Goal: Task Accomplishment & Management: Complete application form

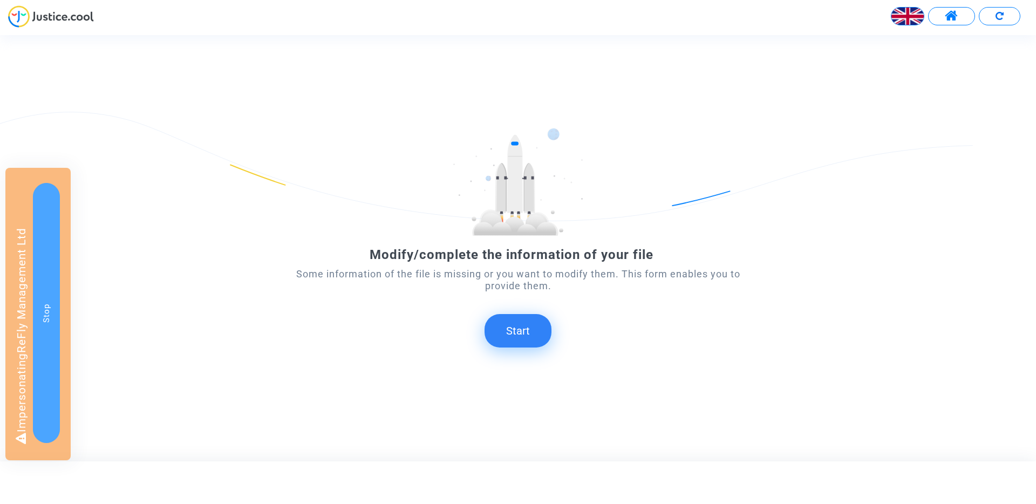
click at [510, 330] on button "Start" at bounding box center [518, 330] width 67 height 33
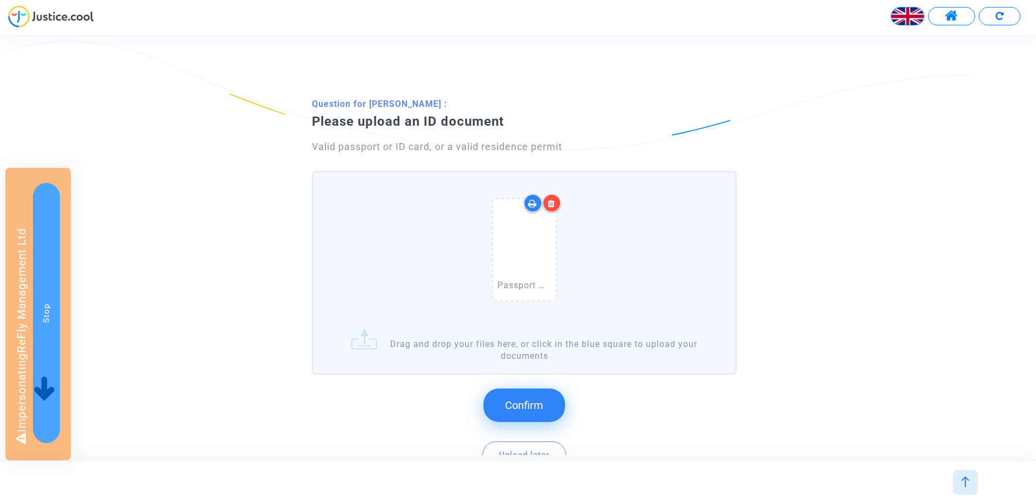
click at [534, 400] on span "Confirm" at bounding box center [524, 405] width 38 height 13
click at [514, 402] on span "Confirm" at bounding box center [524, 405] width 38 height 13
click at [517, 407] on span "Confirm" at bounding box center [524, 405] width 38 height 13
click at [524, 412] on button "Confirm" at bounding box center [523, 404] width 81 height 33
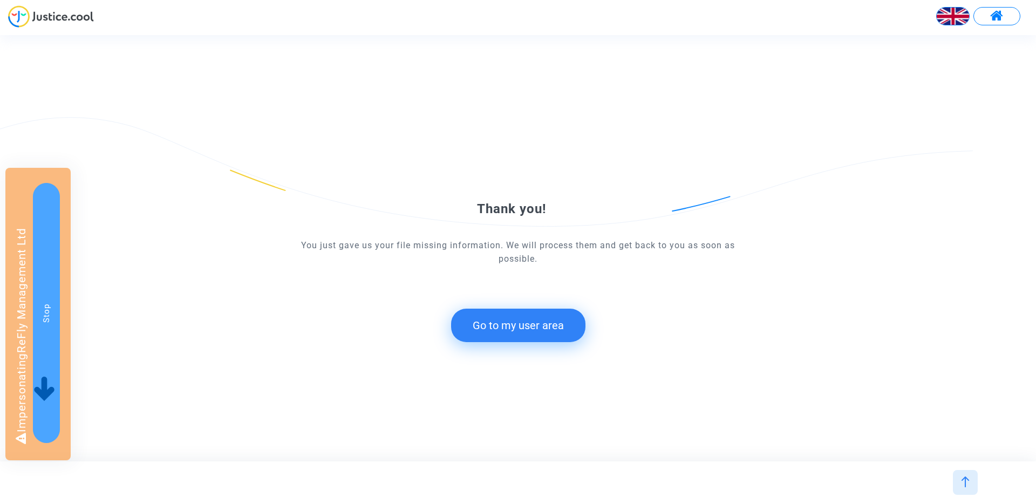
click at [500, 342] on div "Thank you! You just gave us your file missing information. We will process them…" at bounding box center [518, 248] width 466 height 230
click at [495, 330] on button "Go to my user area" at bounding box center [518, 325] width 134 height 33
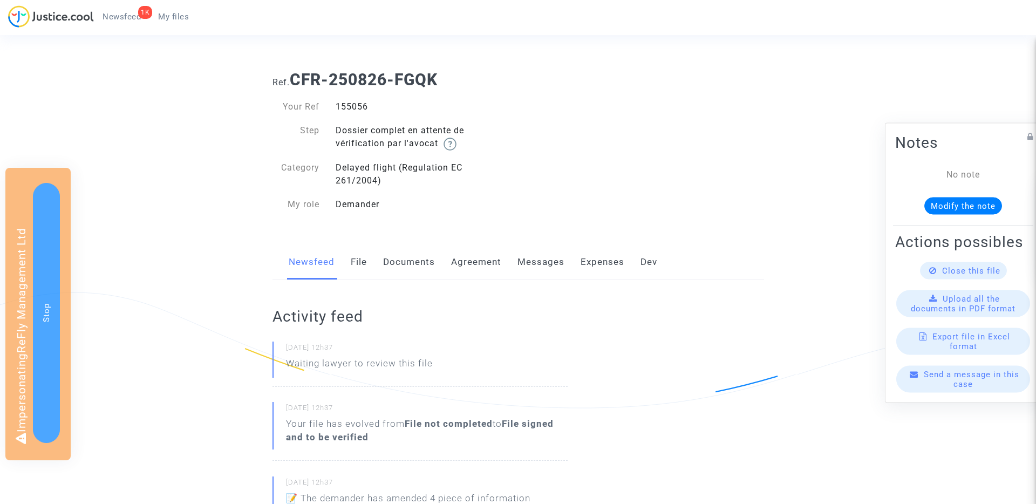
click at [396, 266] on link "Documents" at bounding box center [409, 262] width 52 height 36
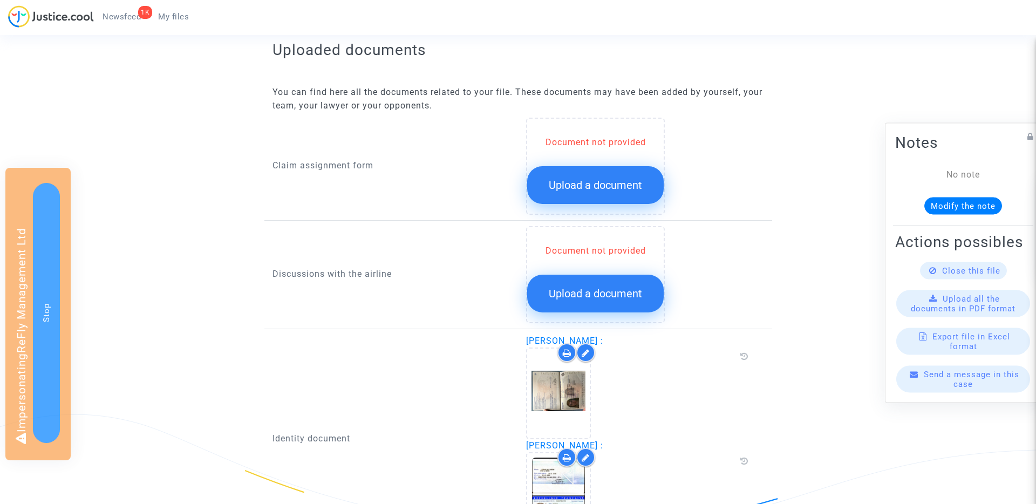
scroll to position [408, 0]
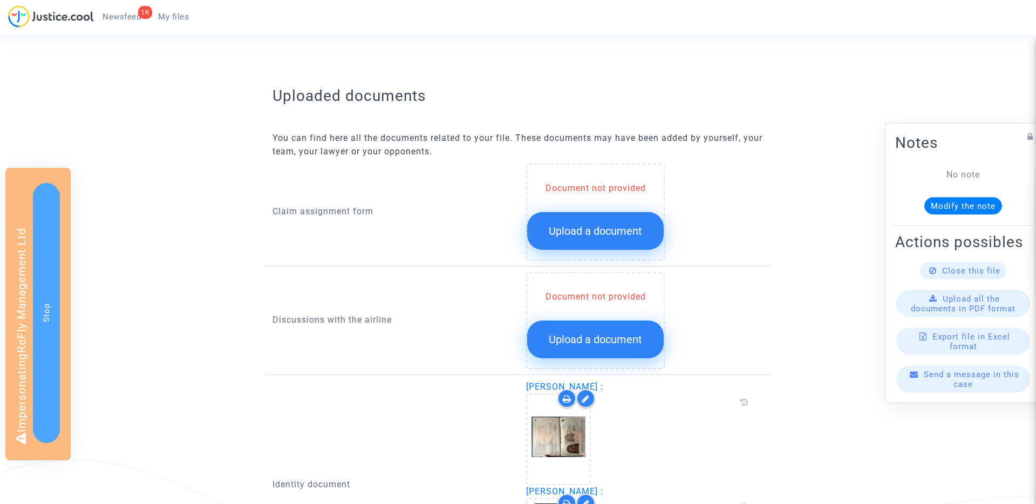
click at [623, 222] on button "Upload a document" at bounding box center [595, 231] width 137 height 38
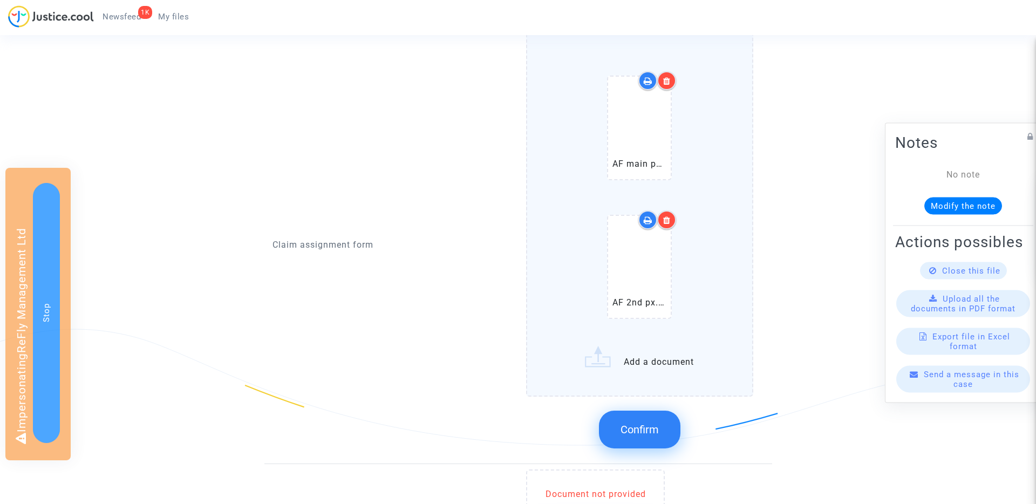
scroll to position [633, 0]
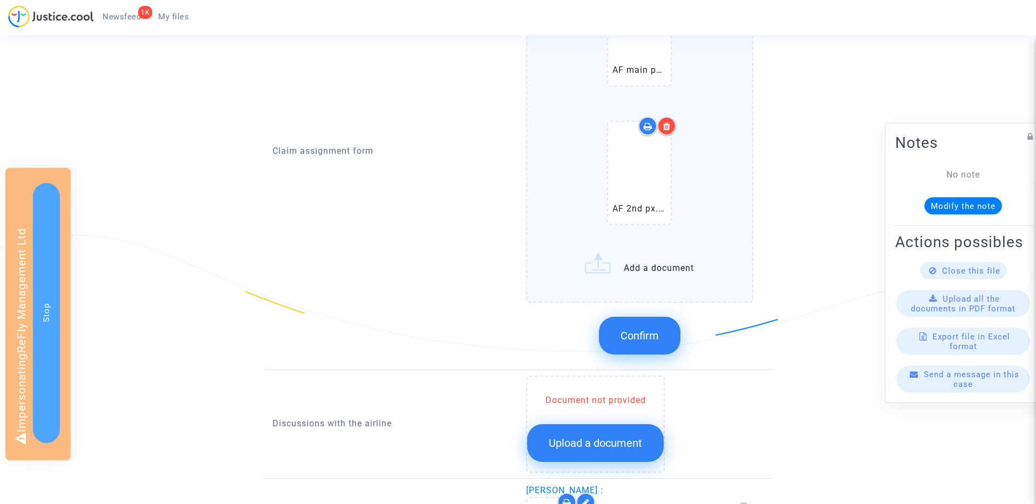
click at [667, 131] on div at bounding box center [666, 126] width 19 height 19
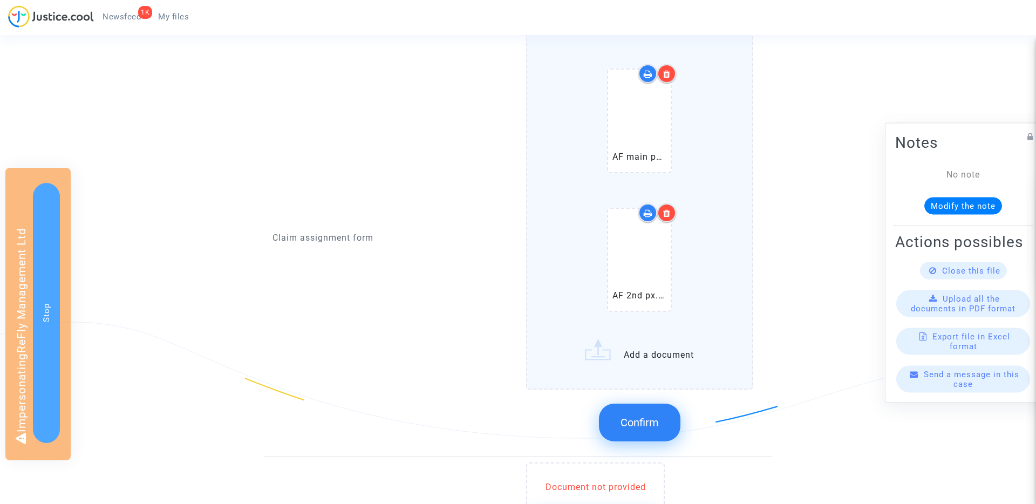
scroll to position [548, 0]
click at [638, 408] on button "Confirm" at bounding box center [639, 422] width 81 height 38
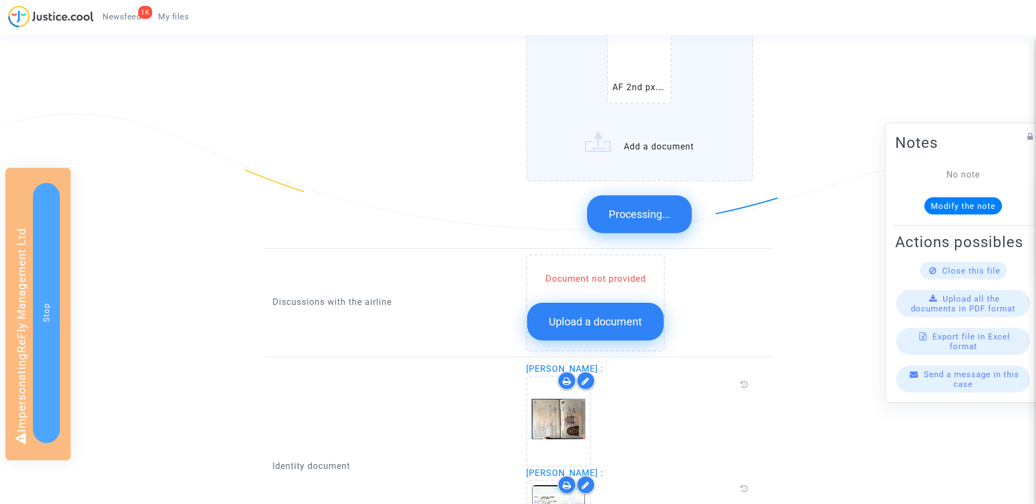
scroll to position [764, 0]
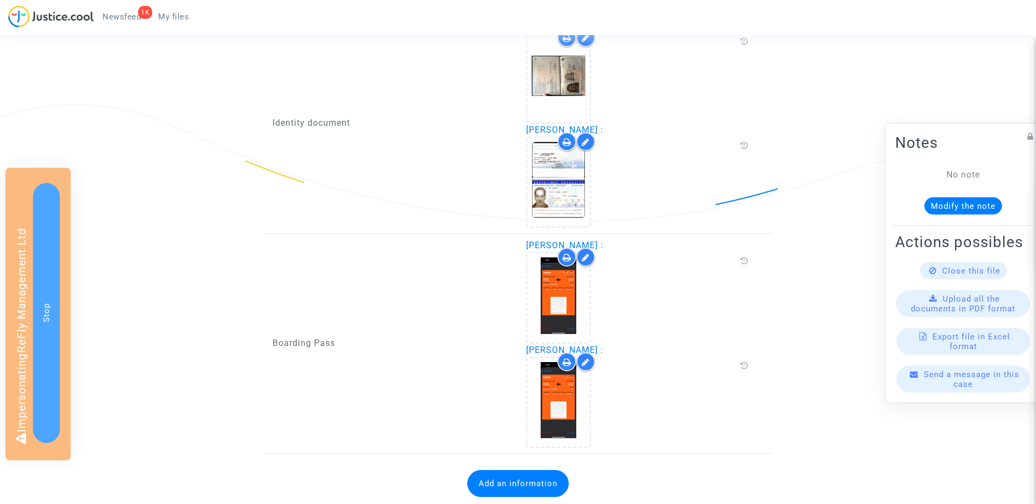
click at [613, 323] on div at bounding box center [639, 297] width 227 height 91
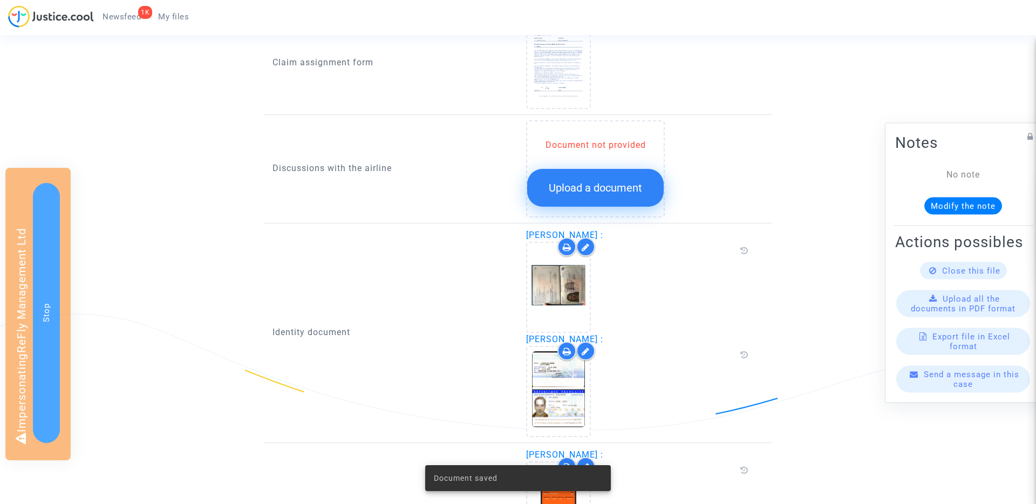
scroll to position [471, 0]
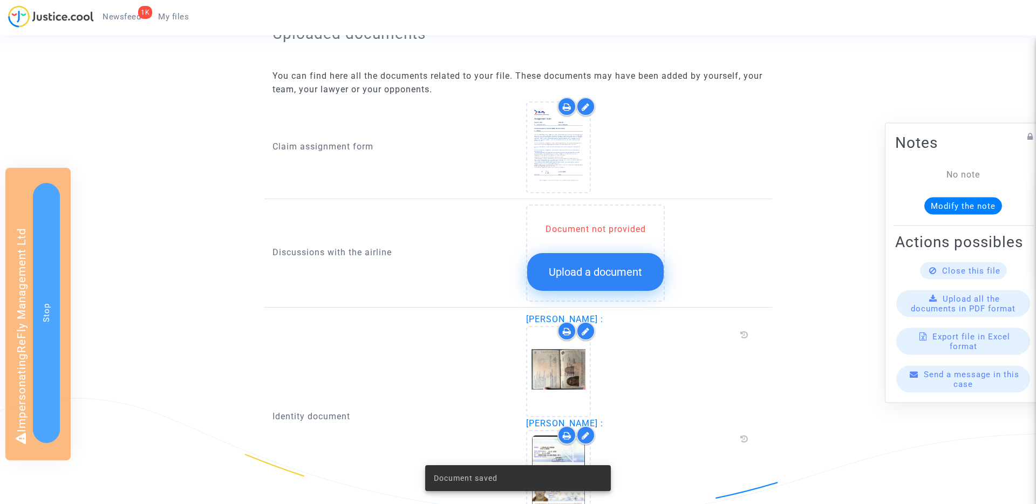
click at [617, 278] on span "Upload a document" at bounding box center [595, 271] width 93 height 13
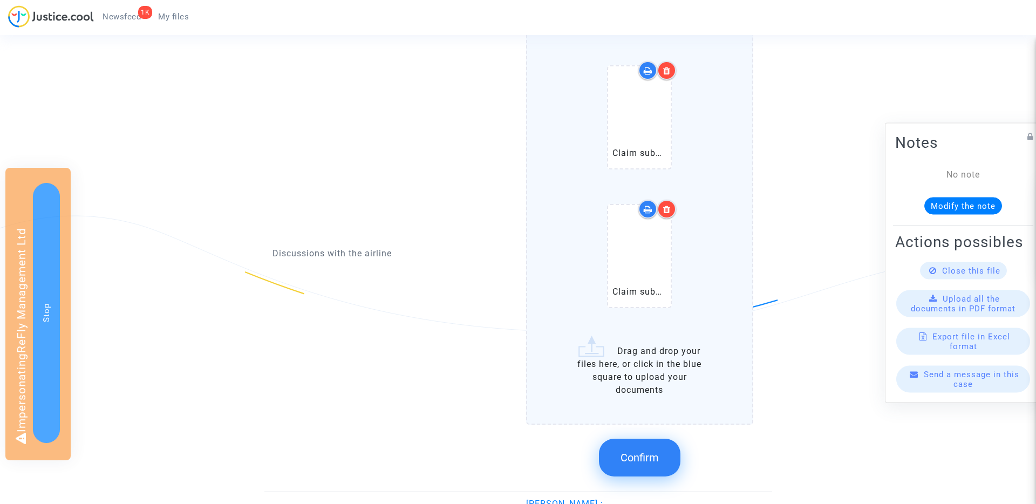
scroll to position [705, 0]
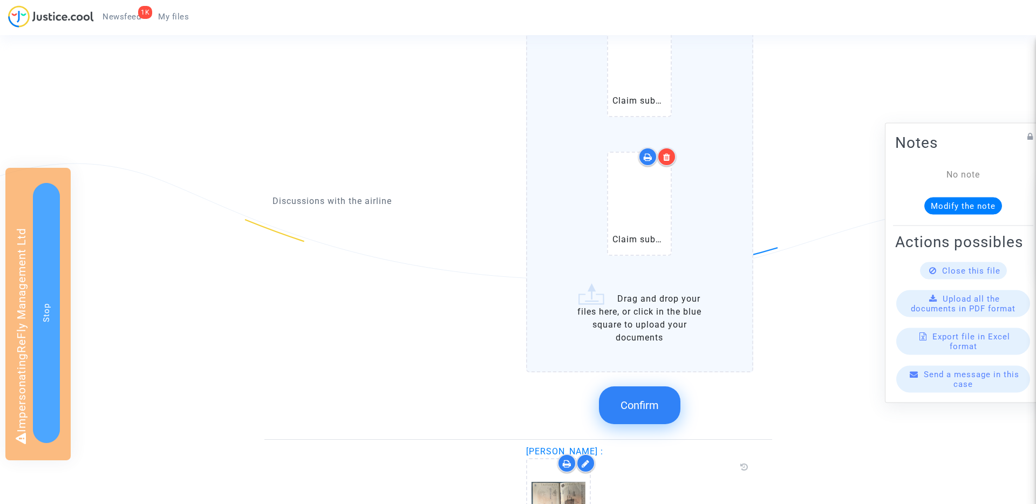
click at [666, 397] on button "Confirm" at bounding box center [639, 405] width 81 height 38
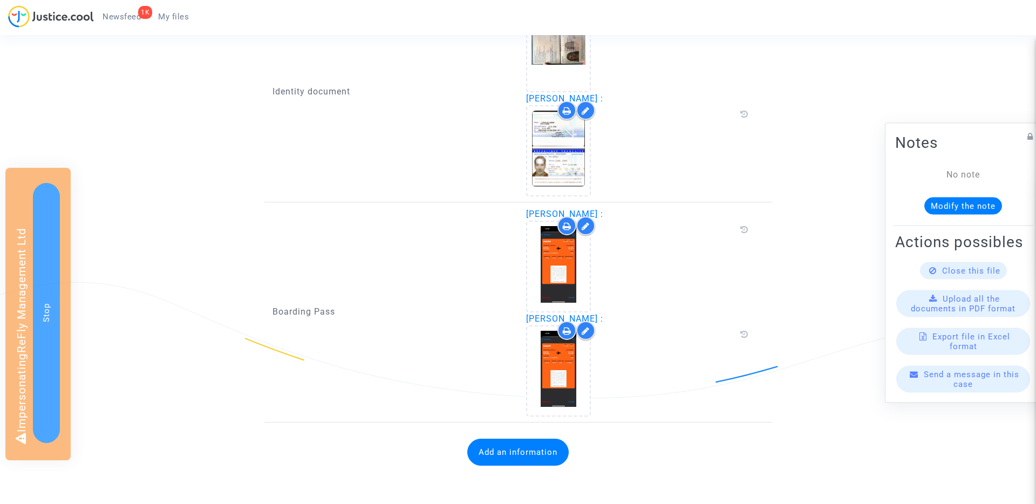
click at [509, 448] on button "Add an information" at bounding box center [517, 452] width 101 height 27
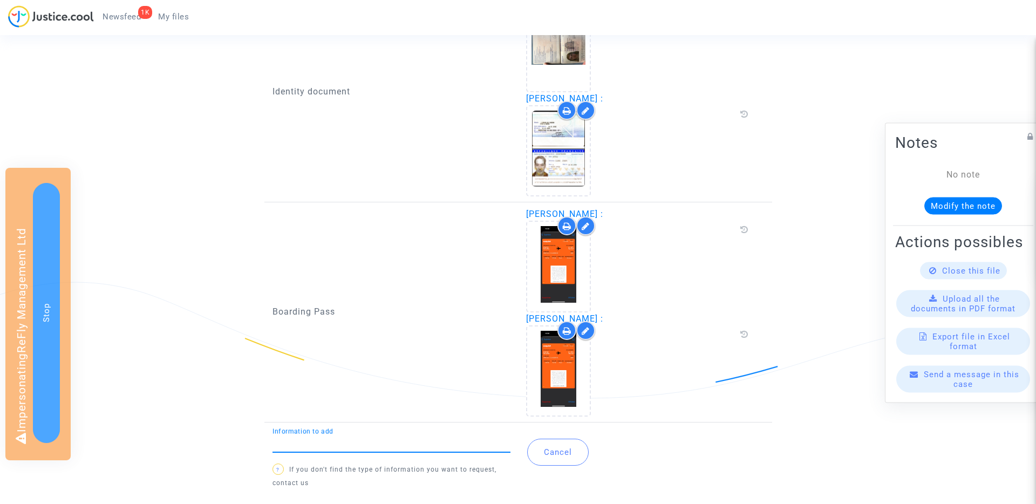
scroll to position [810, 0]
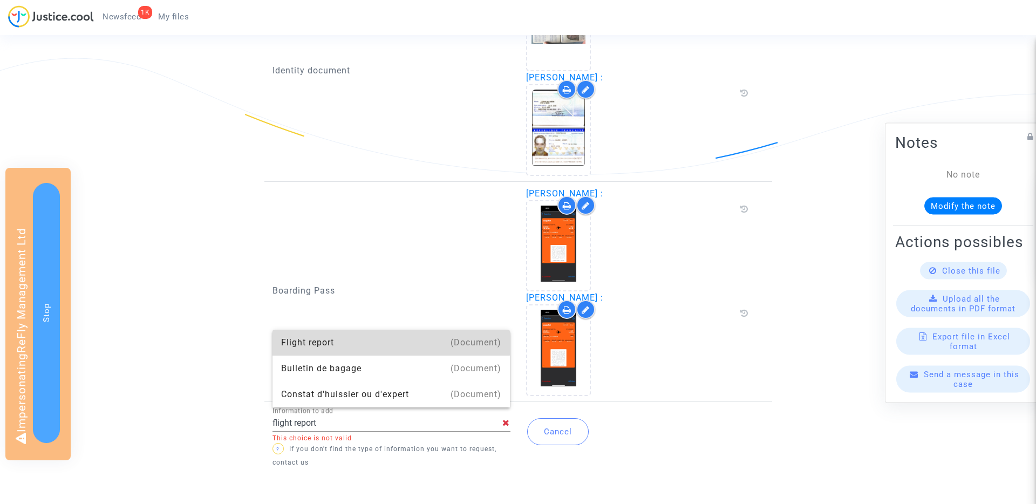
click at [335, 341] on div "Flight report" at bounding box center [391, 343] width 221 height 26
type input "Flight report"
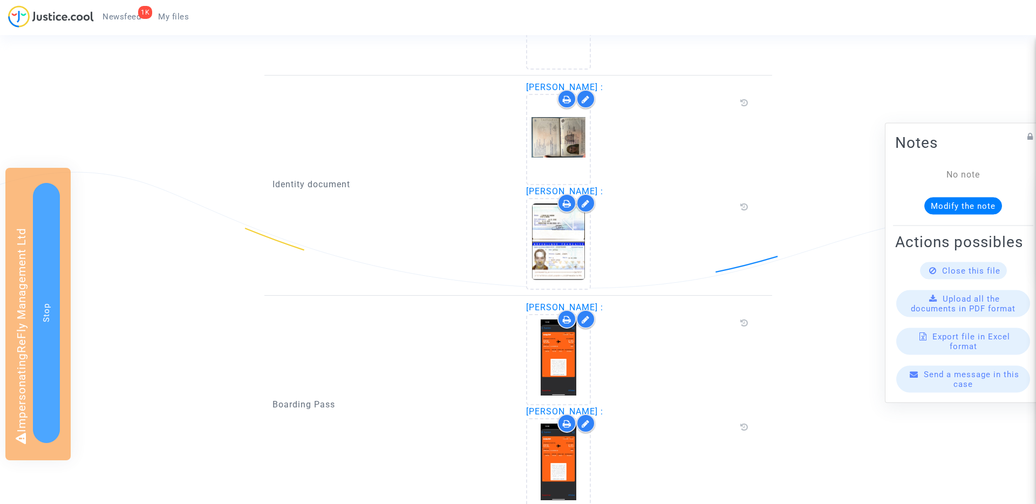
scroll to position [1072, 0]
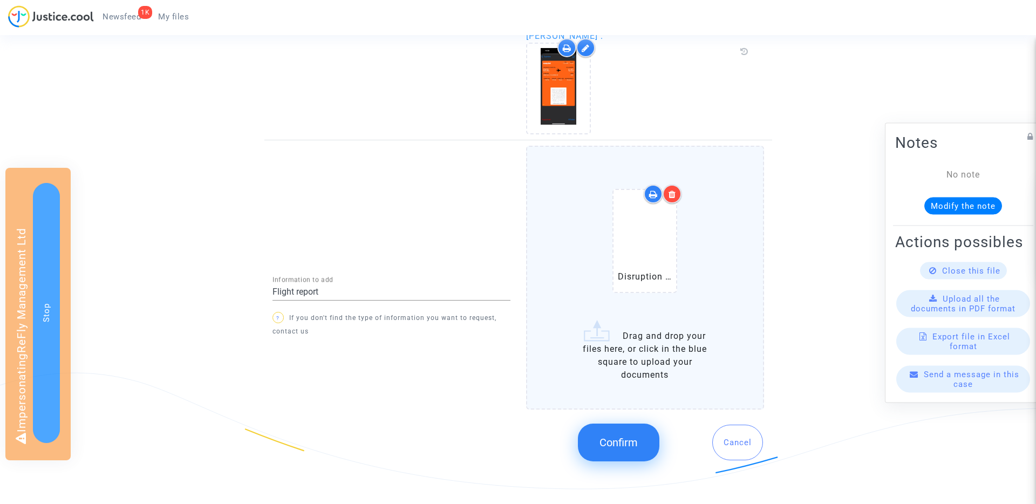
click at [606, 451] on button "Confirm" at bounding box center [618, 443] width 81 height 38
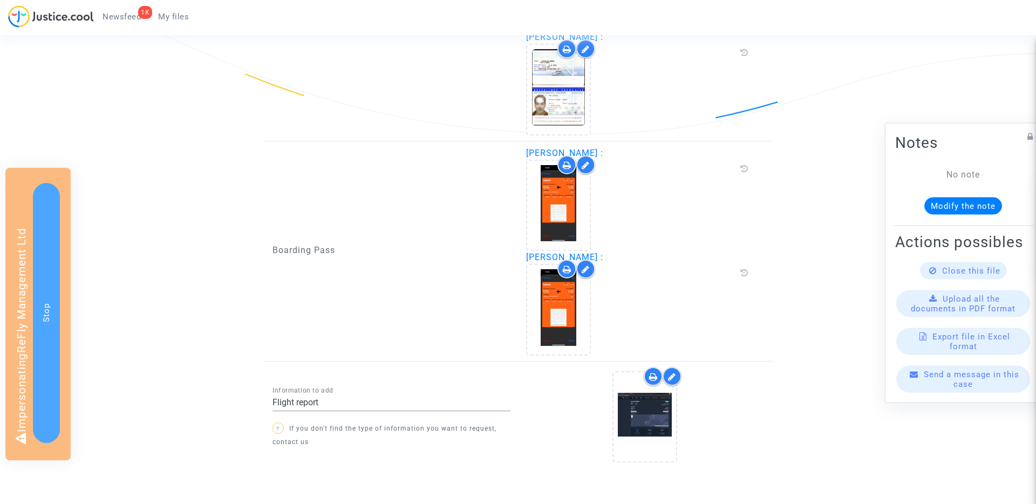
scroll to position [904, 0]
